Goal: Communication & Community: Answer question/provide support

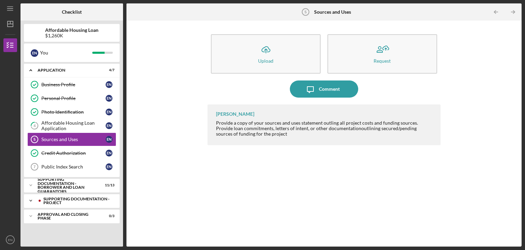
click at [88, 200] on div "Supporting Documentation - Project" at bounding box center [77, 201] width 68 height 8
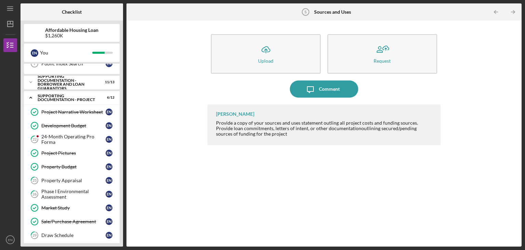
scroll to position [107, 0]
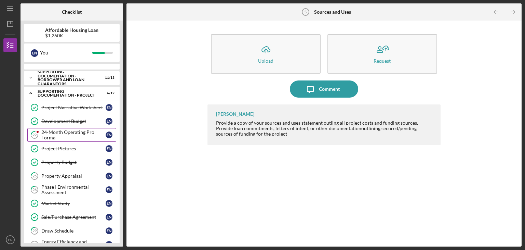
click at [64, 130] on div "24-Month Operating Pro Forma" at bounding box center [73, 134] width 64 height 11
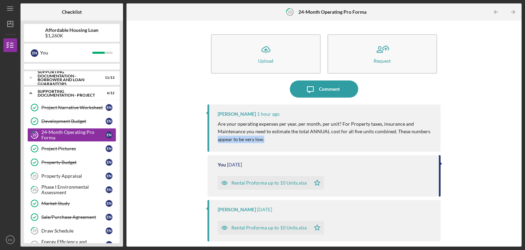
drag, startPoint x: 519, startPoint y: 130, endPoint x: 518, endPoint y: 145, distance: 15.4
click at [518, 145] on div "Icon/Upload Upload Request Icon/Message Comment [PERSON_NAME] 1 hour ago Are yo…" at bounding box center [324, 134] width 395 height 226
click at [465, 122] on div "Icon/Upload Upload Request Icon/Message Comment [PERSON_NAME] 1 hour ago Are yo…" at bounding box center [324, 133] width 388 height 219
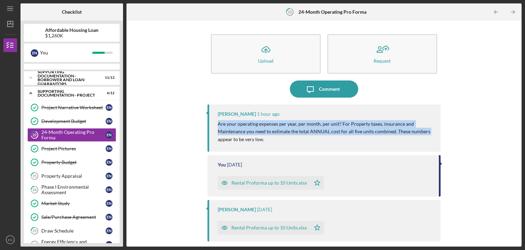
drag, startPoint x: 518, startPoint y: 106, endPoint x: 510, endPoint y: 131, distance: 26.4
click at [510, 131] on div "Icon/Upload Upload Request Icon/Message Comment [PERSON_NAME] 1 hour ago Are yo…" at bounding box center [324, 134] width 395 height 226
click at [310, 120] on p "Are your operating expenses per year, per month, per unit? For Property taxes, …" at bounding box center [326, 131] width 216 height 23
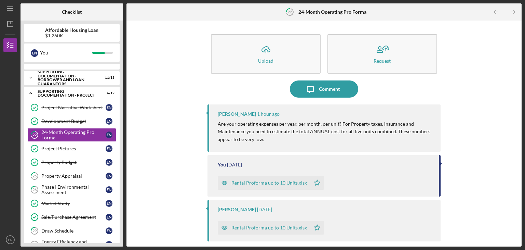
scroll to position [36, 0]
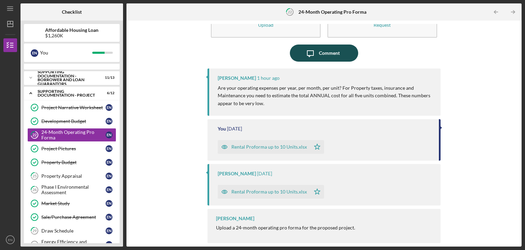
click at [325, 53] on div "Comment" at bounding box center [329, 52] width 21 height 17
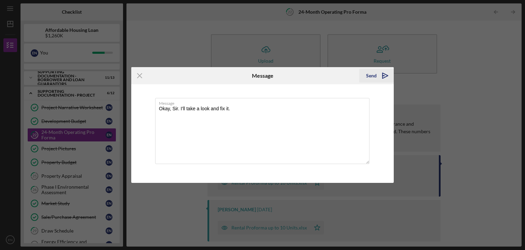
type textarea "Okay, Sir. I'll take a look and fix it."
click at [373, 76] on div "Send" at bounding box center [371, 76] width 11 height 14
